Goal: Transaction & Acquisition: Purchase product/service

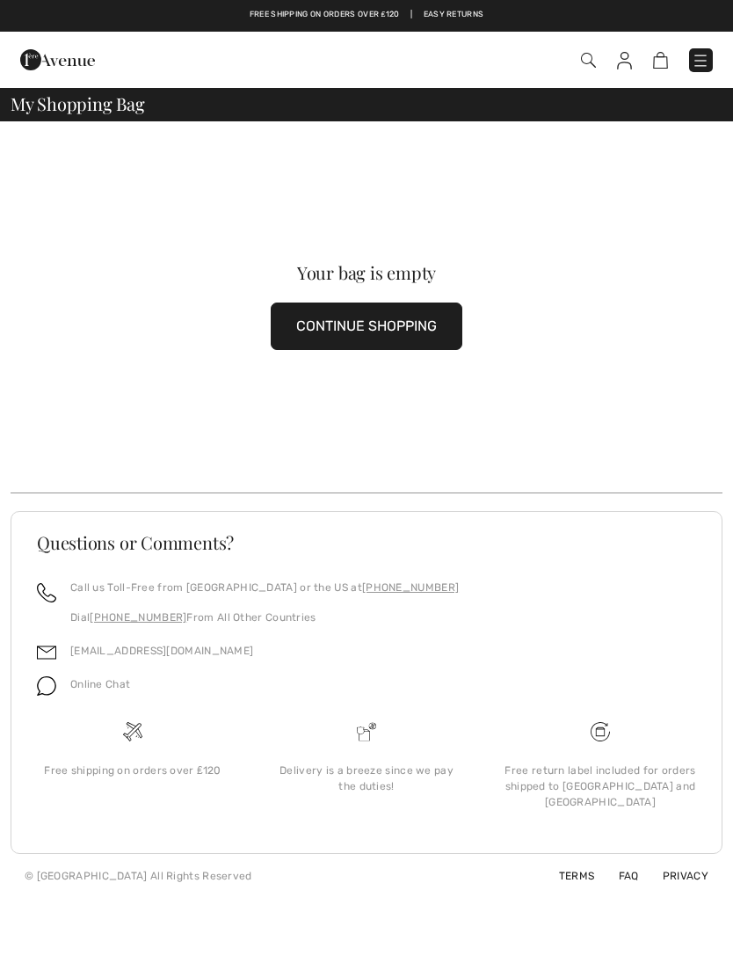
click at [406, 335] on button "CONTINUE SHOPPING" at bounding box center [367, 325] width 192 height 47
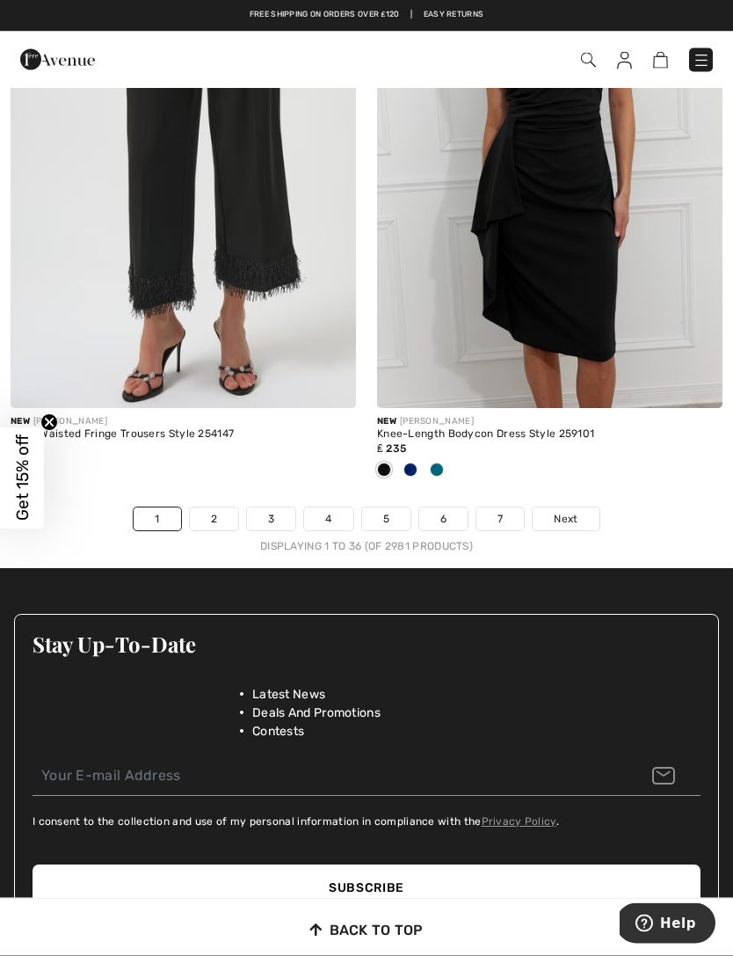
scroll to position [10825, 0]
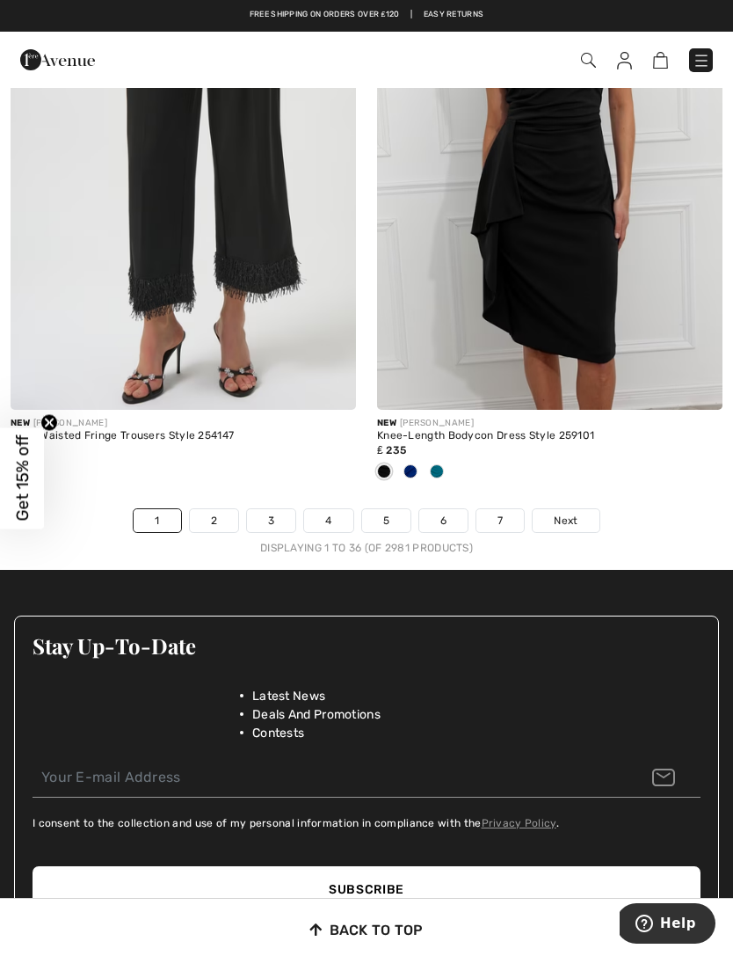
click at [568, 513] on span "Next" at bounding box center [566, 521] width 24 height 16
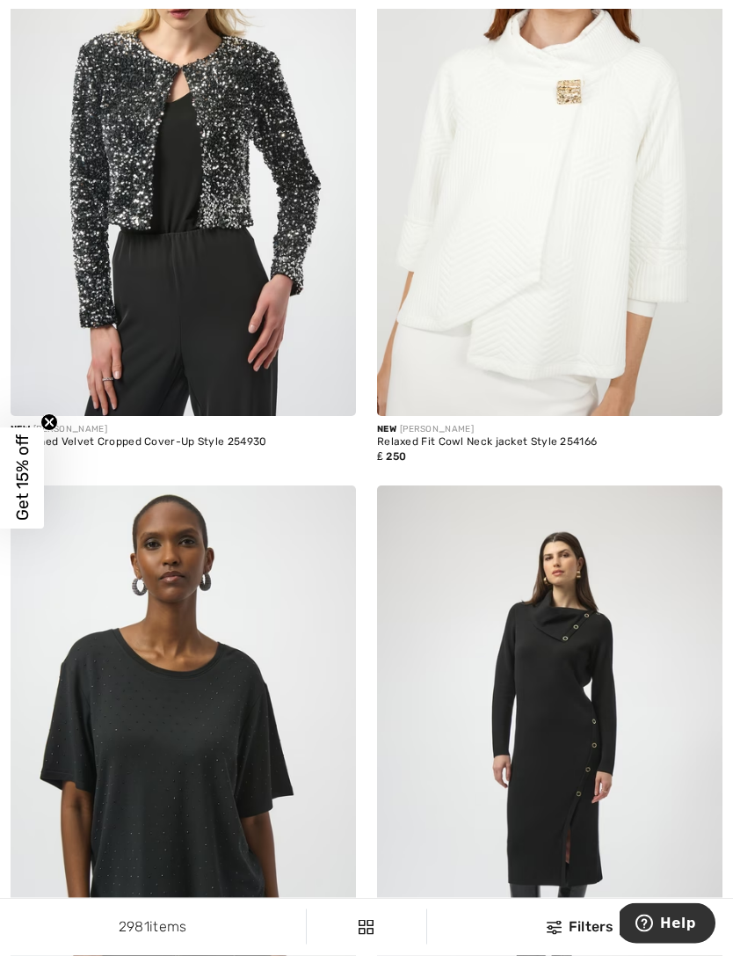
scroll to position [10173, 0]
click at [583, 343] on img at bounding box center [550, 156] width 346 height 519
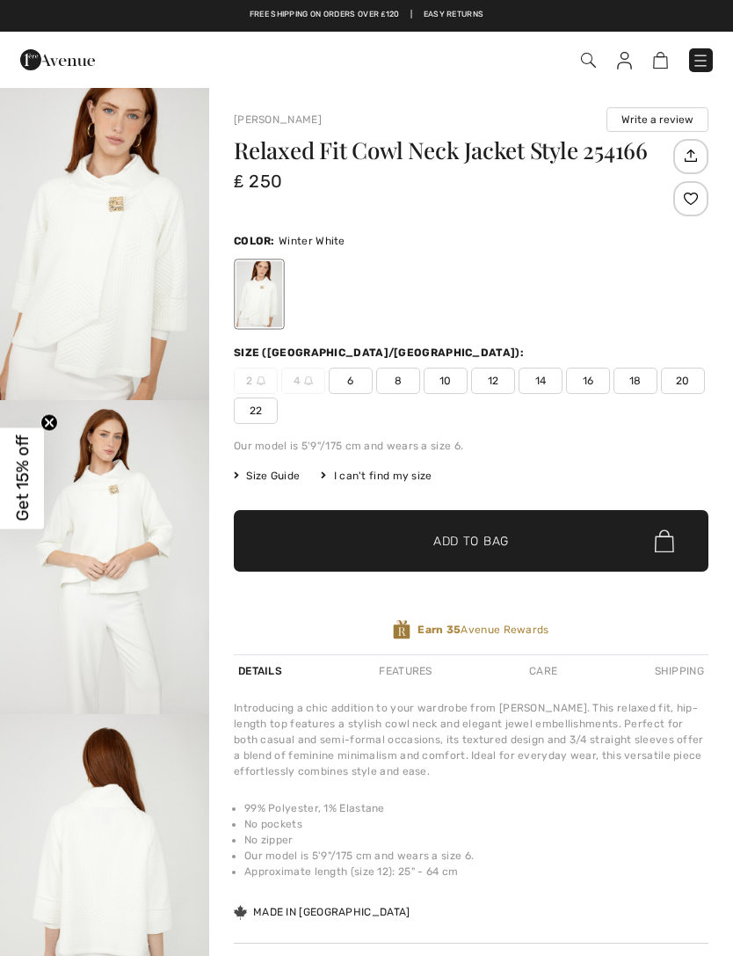
checkbox input "true"
click at [579, 387] on span "16" at bounding box center [588, 381] width 44 height 26
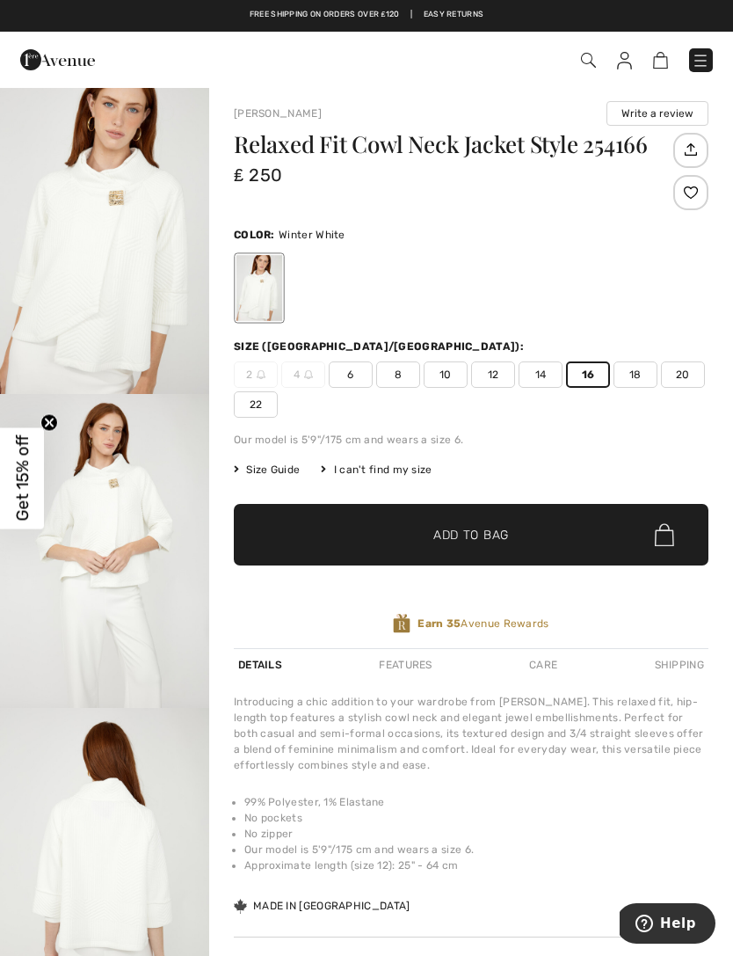
scroll to position [35, 0]
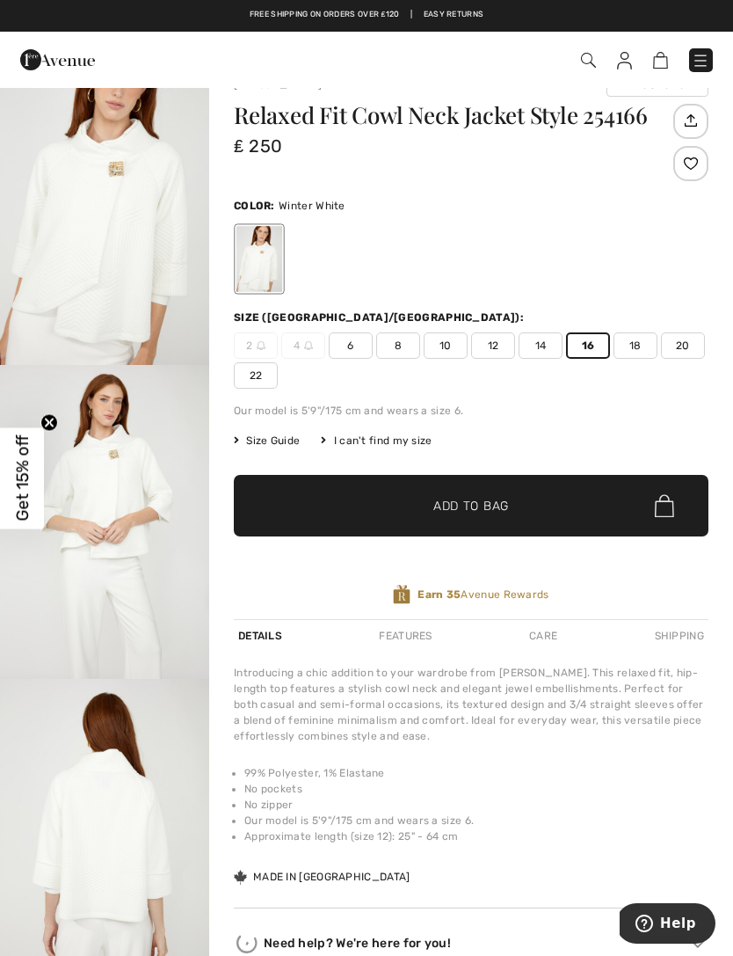
click at [275, 442] on span "Size Guide" at bounding box center [267, 441] width 66 height 16
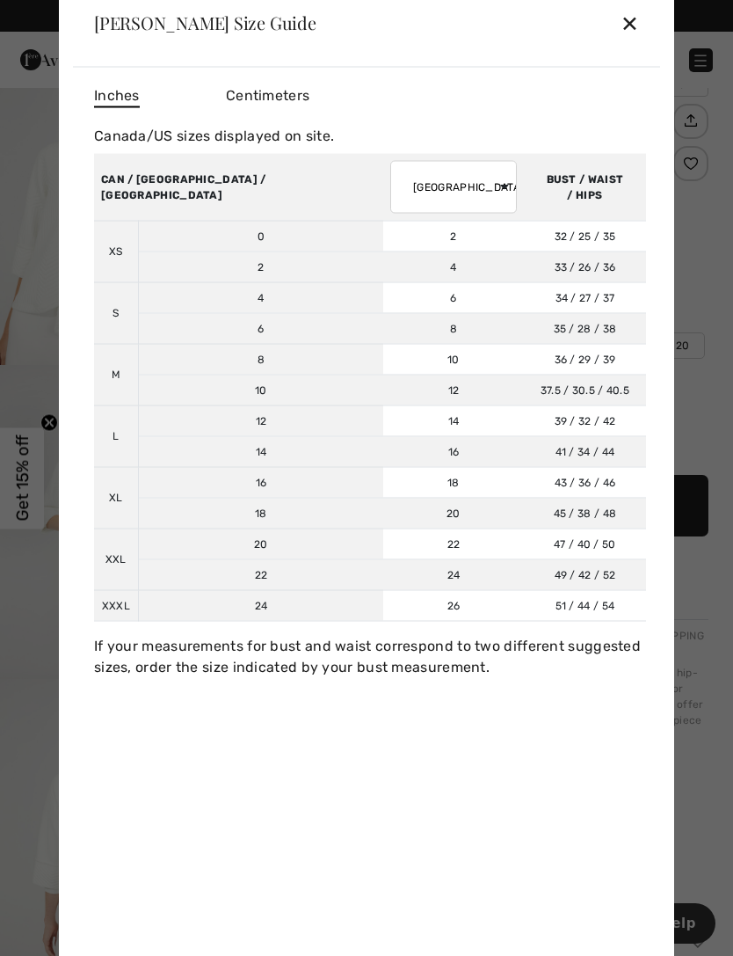
click at [391, 186] on select "AUSTRALIA UK France Germany Spain Italy Japan" at bounding box center [453, 186] width 127 height 53
select select "uk"
click at [634, 39] on div "✕" at bounding box center [630, 22] width 18 height 37
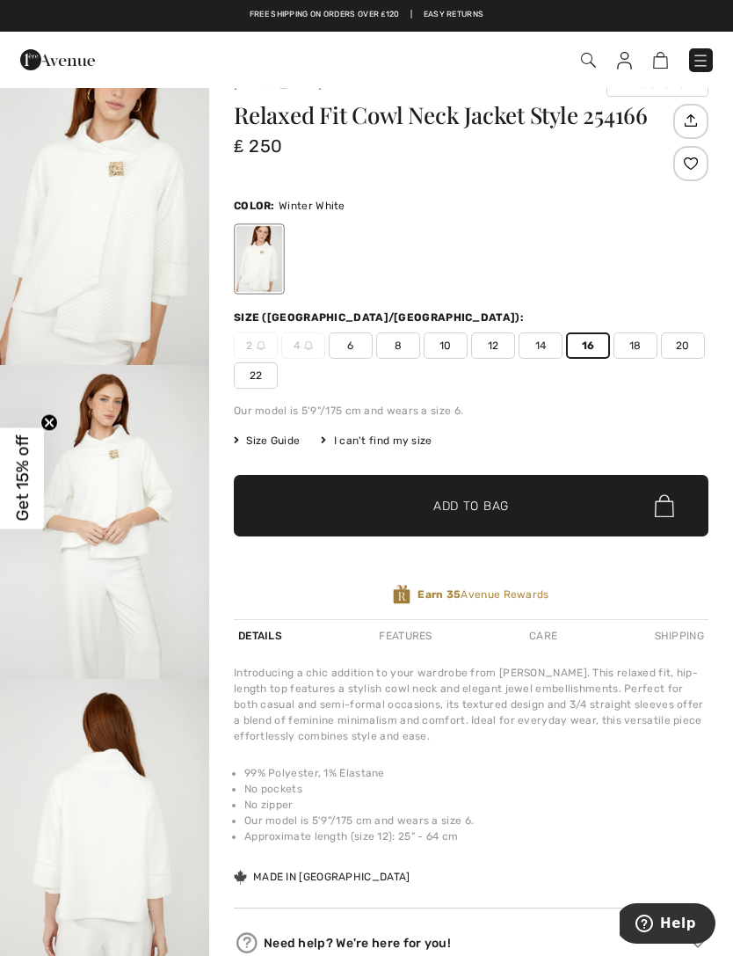
click at [539, 499] on span "✔ Added to Bag Add to Bag" at bounding box center [471, 506] width 475 height 62
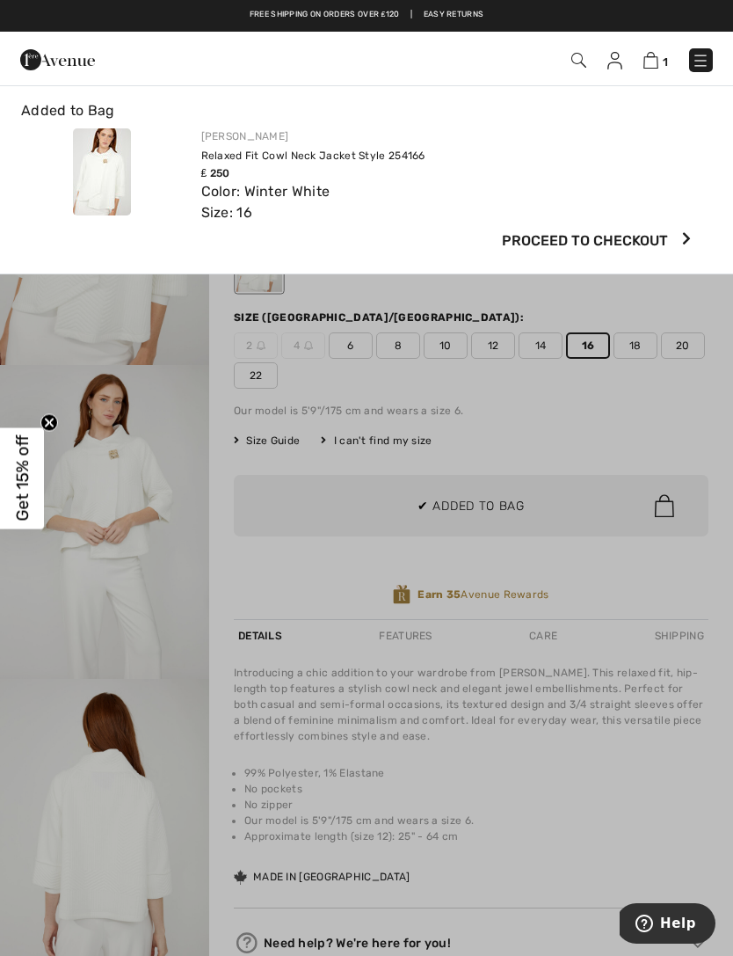
scroll to position [0, 0]
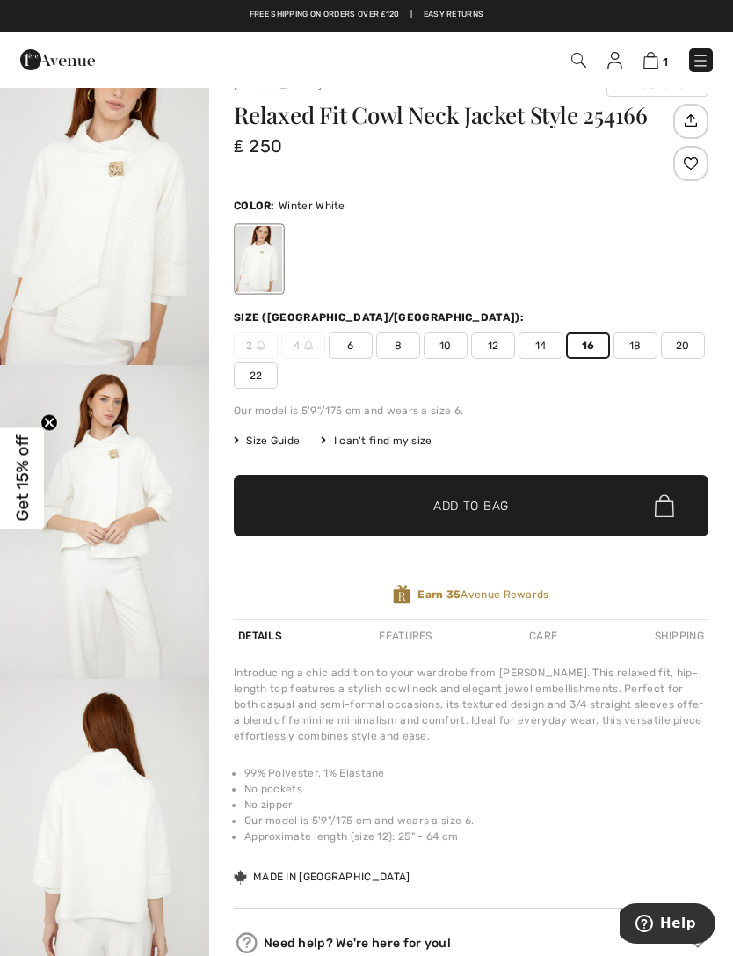
click at [647, 62] on img at bounding box center [651, 60] width 15 height 17
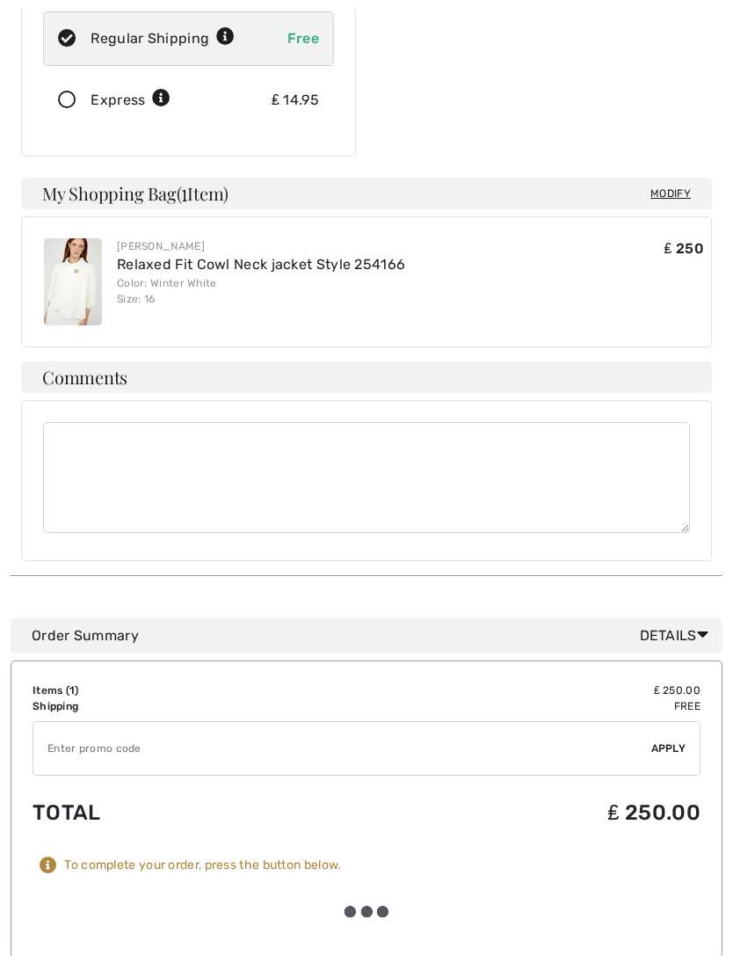
scroll to position [439, 0]
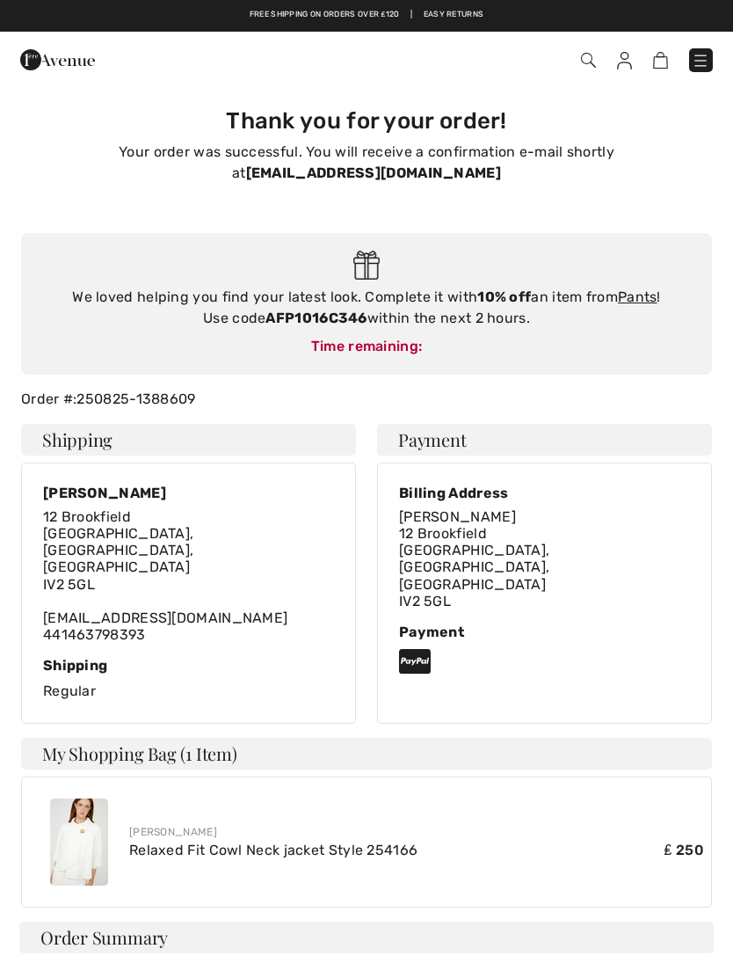
checkbox input "true"
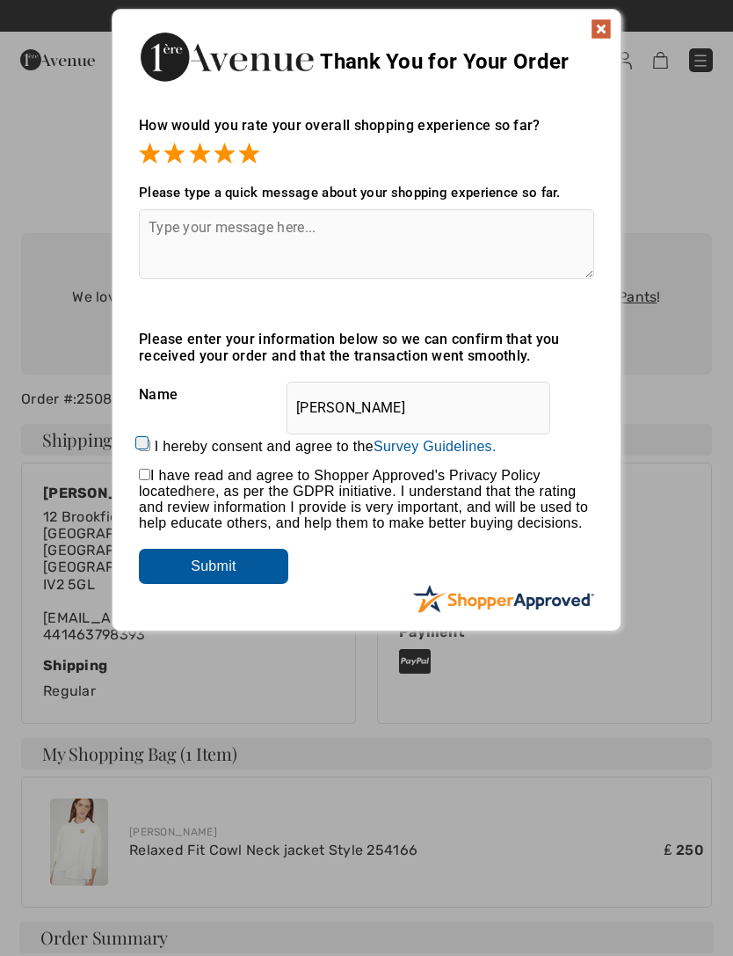
click at [604, 31] on img at bounding box center [601, 28] width 21 height 21
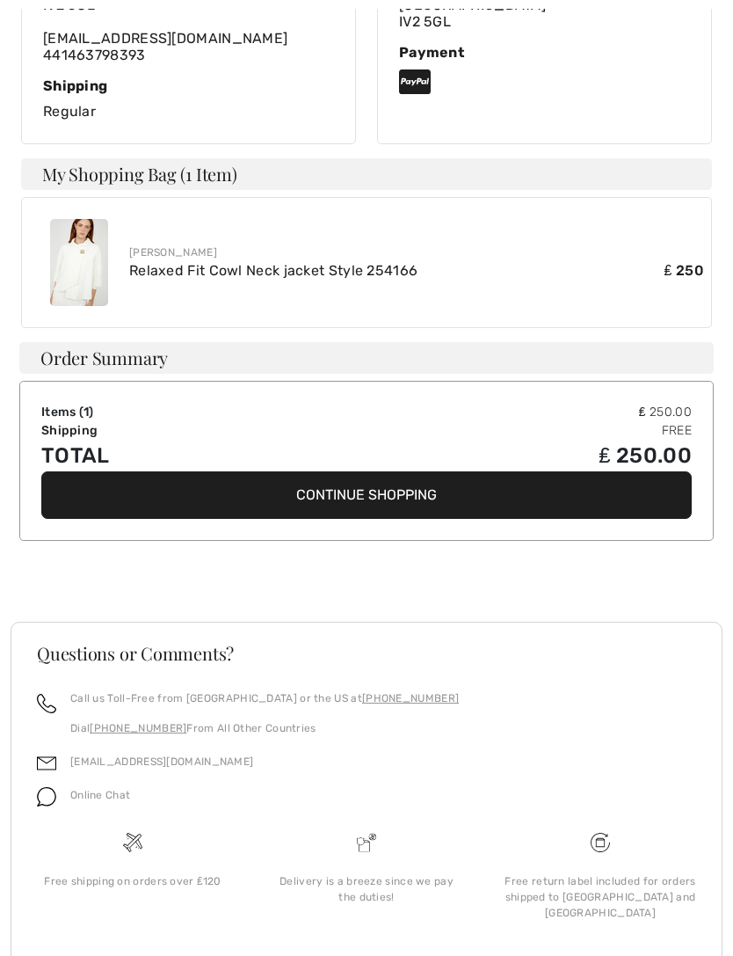
scroll to position [581, 0]
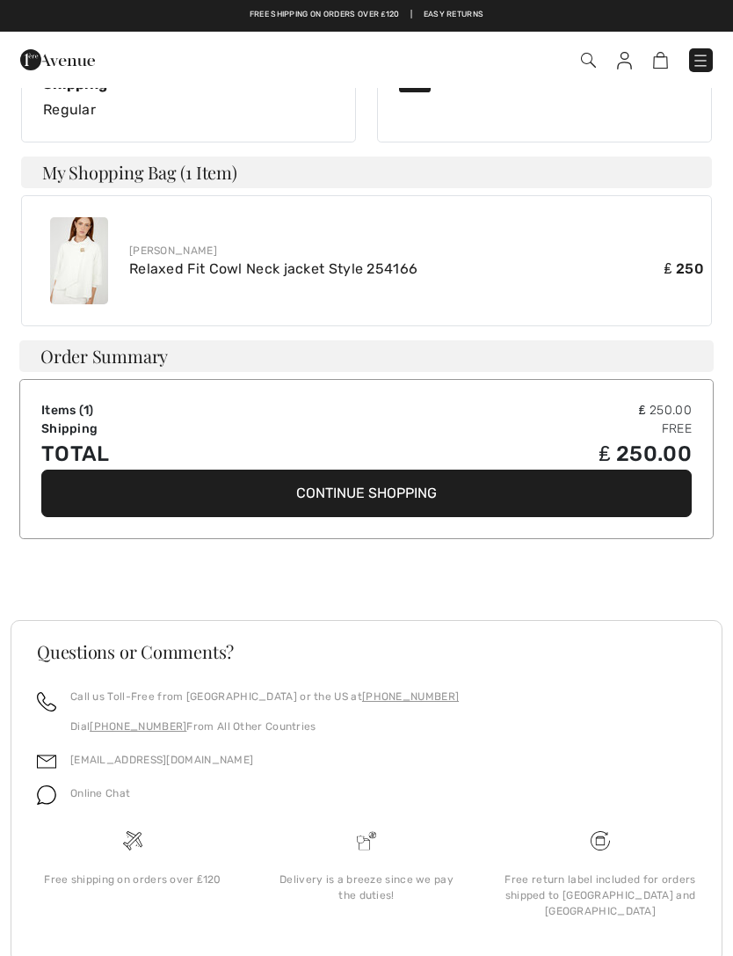
click at [54, 195] on div "Joseph Ribkoff Relaxed Fit Cowl Neck jacket Style 254166 ₤ 250" at bounding box center [366, 260] width 691 height 131
